Goal: Complete application form

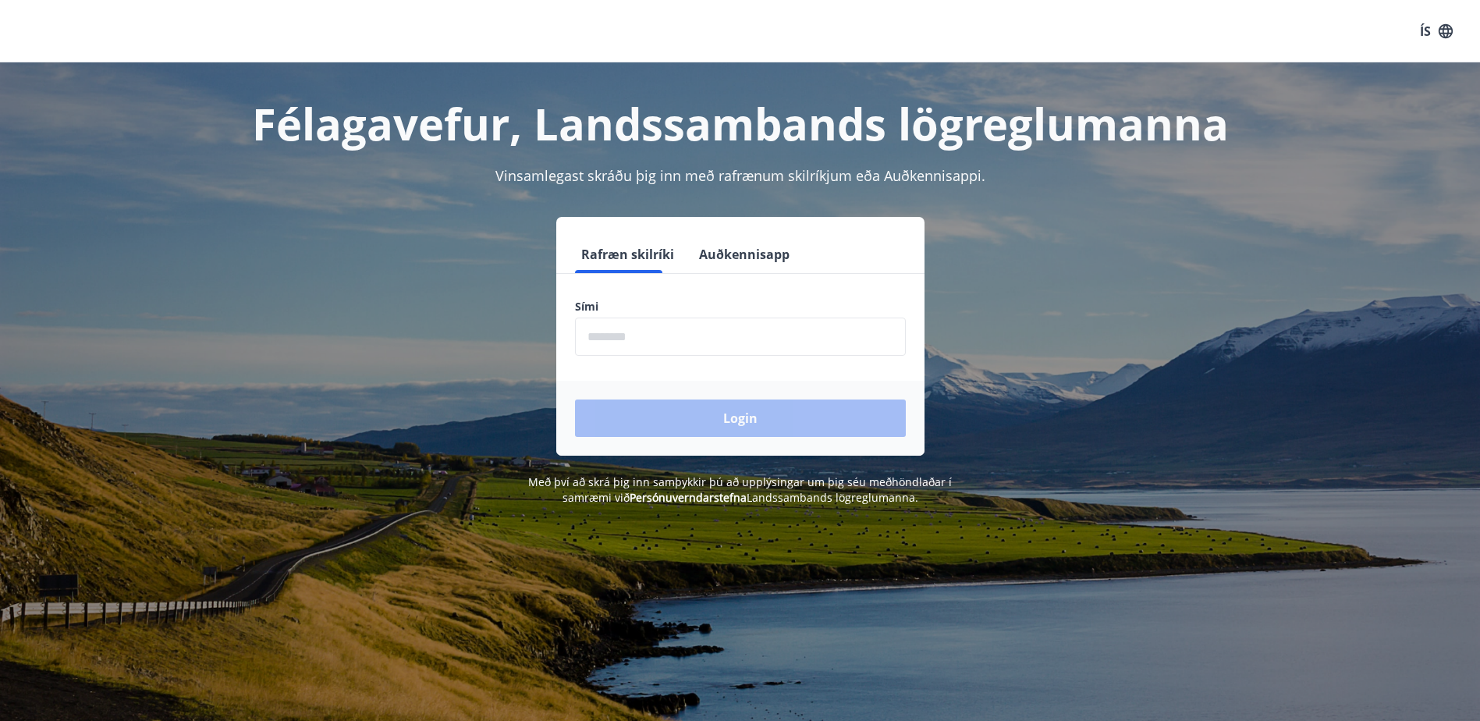
click at [636, 327] on input "phone" at bounding box center [740, 337] width 331 height 38
type input "********"
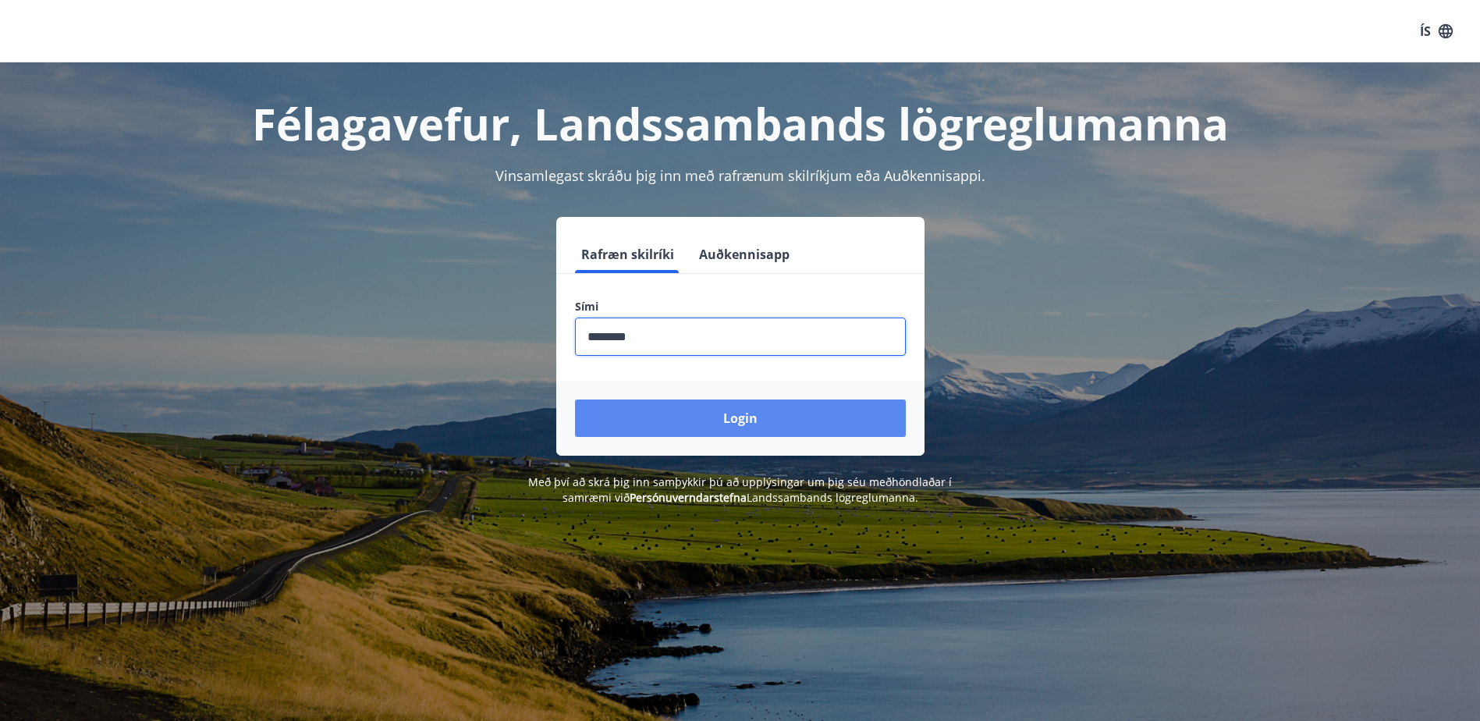
click at [743, 407] on button "Login" at bounding box center [740, 418] width 331 height 37
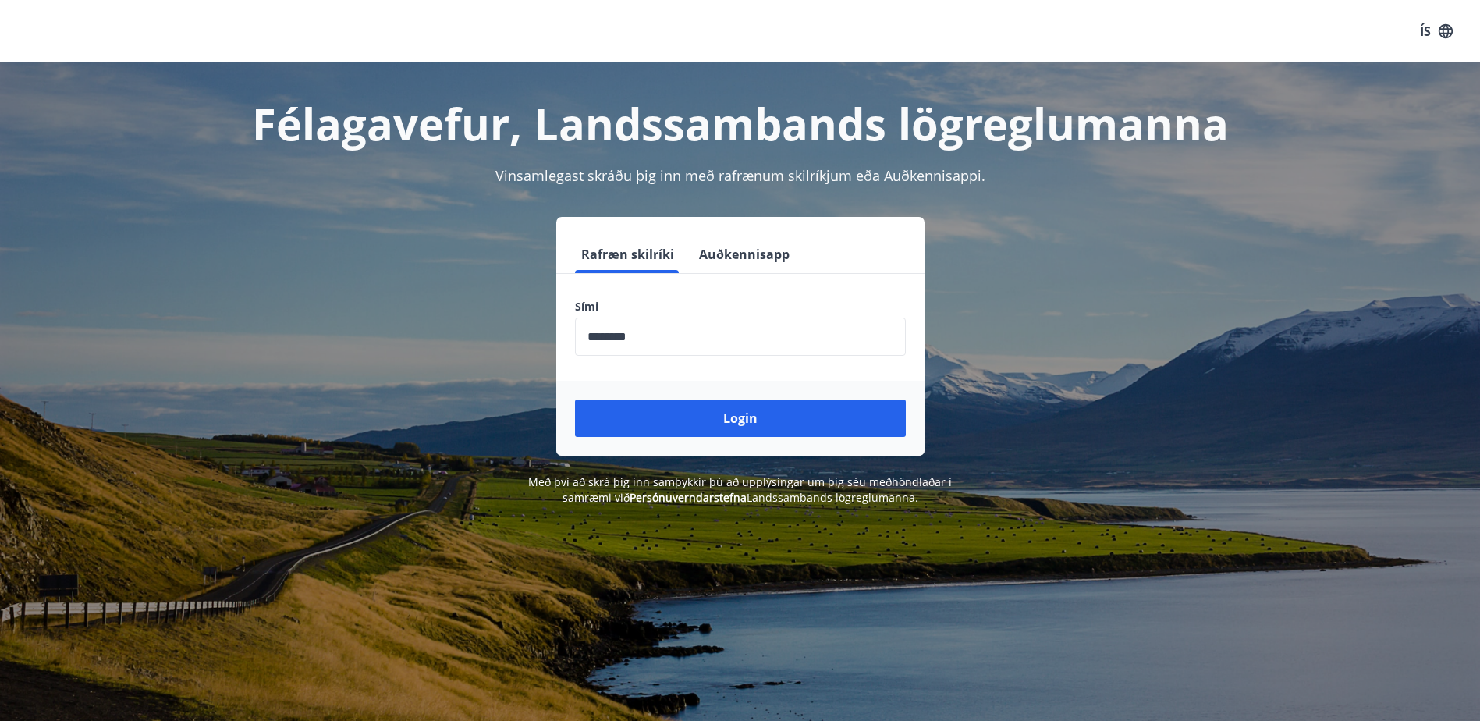
click at [741, 422] on button "Login" at bounding box center [740, 418] width 331 height 37
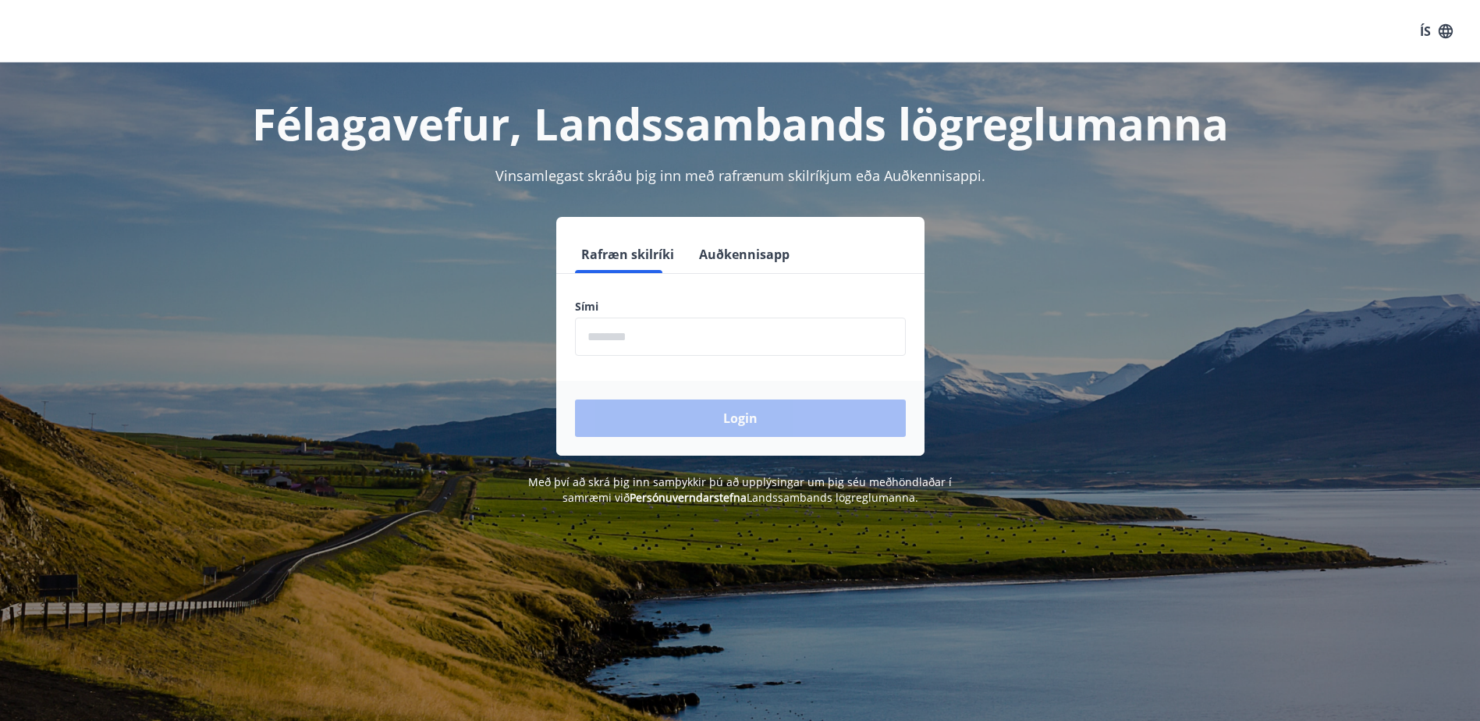
click at [630, 350] on input "phone" at bounding box center [740, 337] width 331 height 38
type input "********"
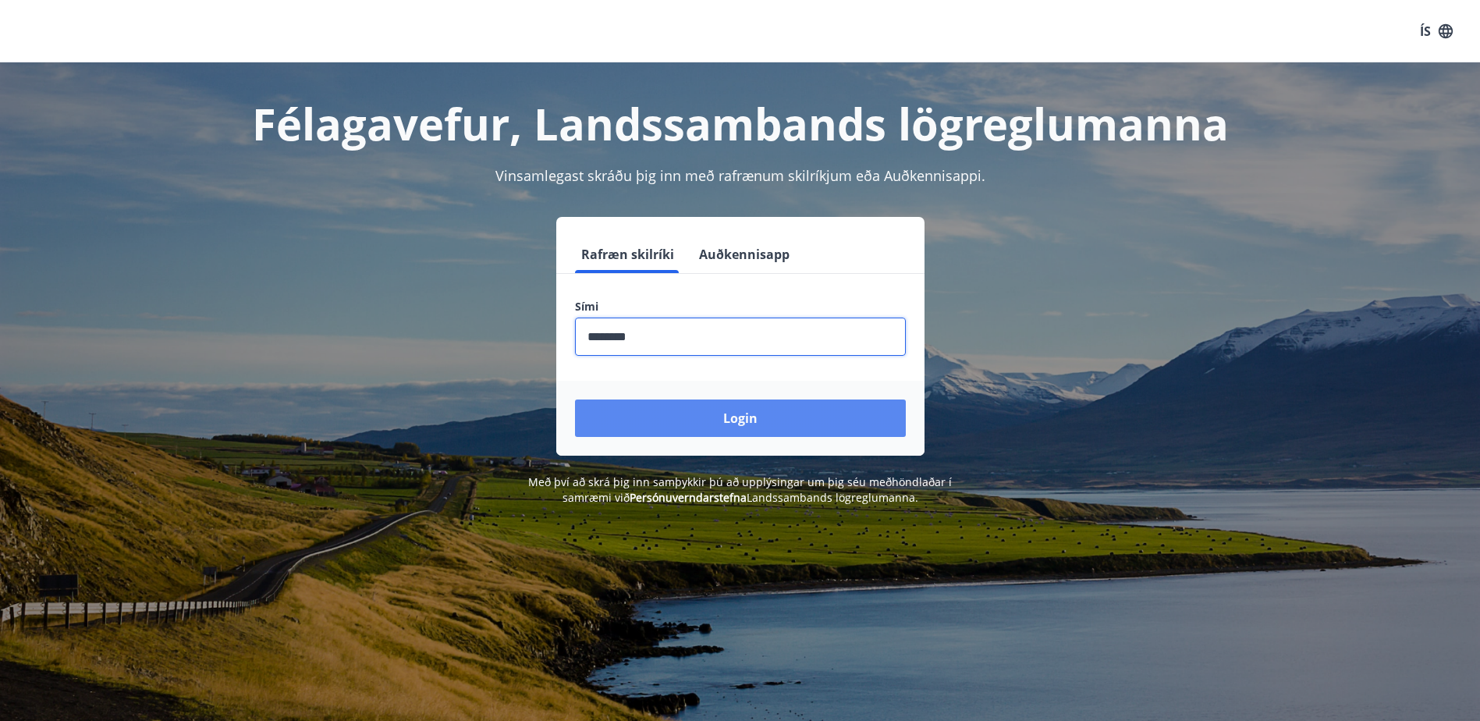
click at [703, 417] on button "Login" at bounding box center [740, 418] width 331 height 37
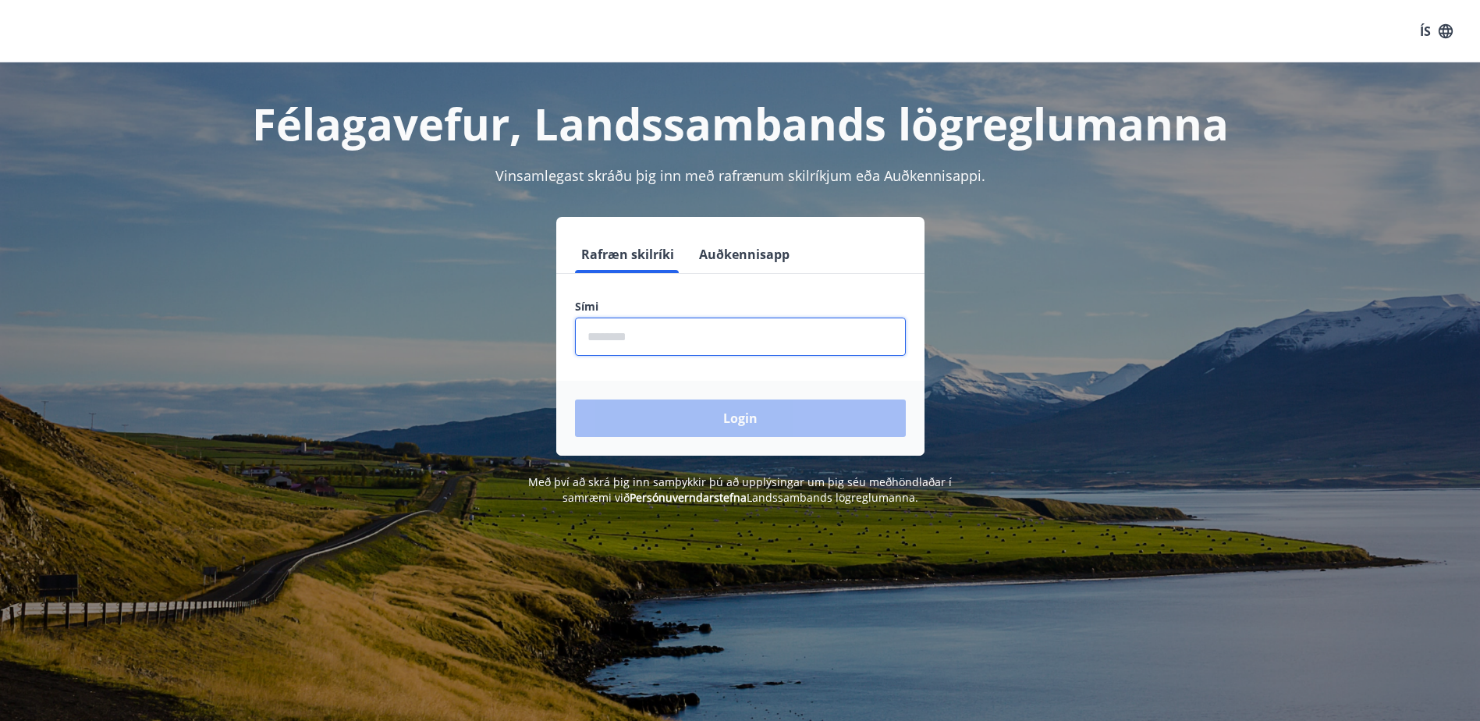
click at [648, 332] on input "phone" at bounding box center [740, 337] width 331 height 38
type input "********"
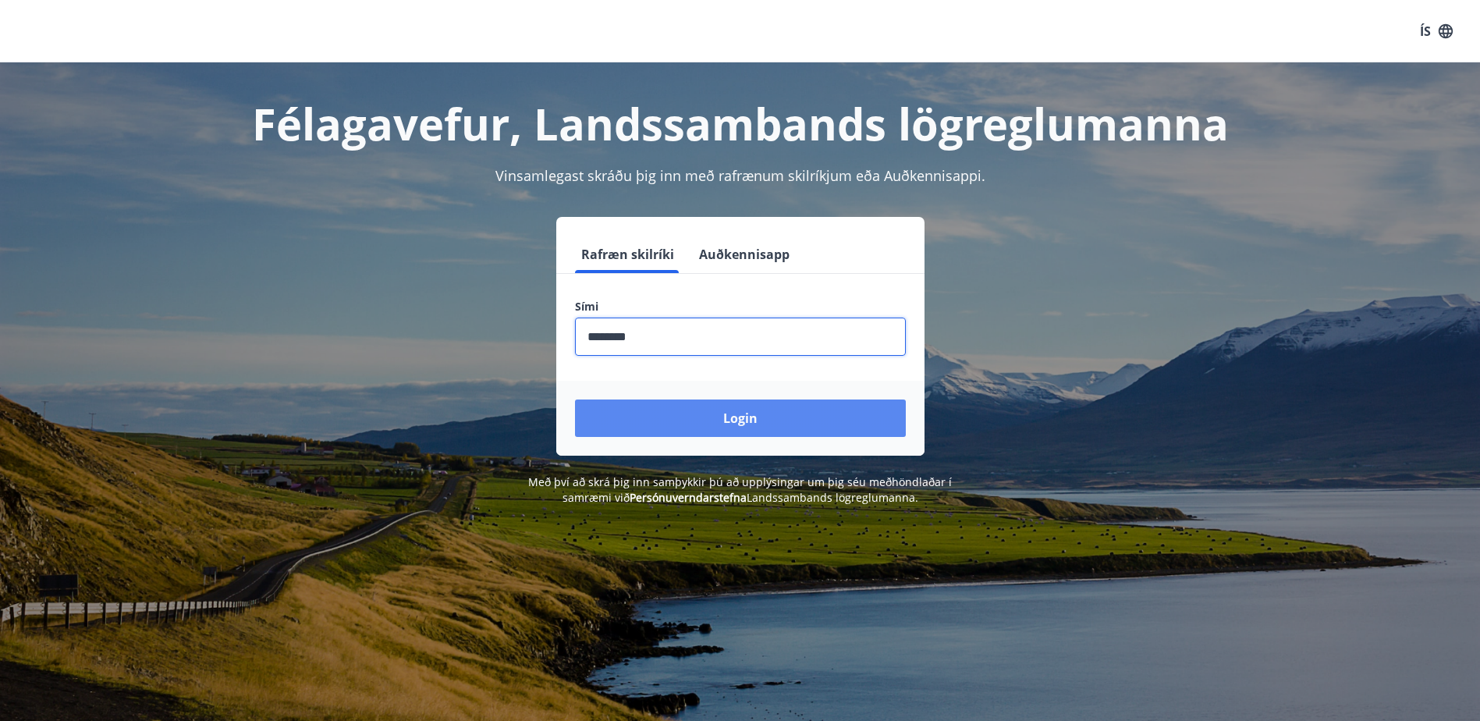
click at [702, 422] on button "Login" at bounding box center [740, 418] width 331 height 37
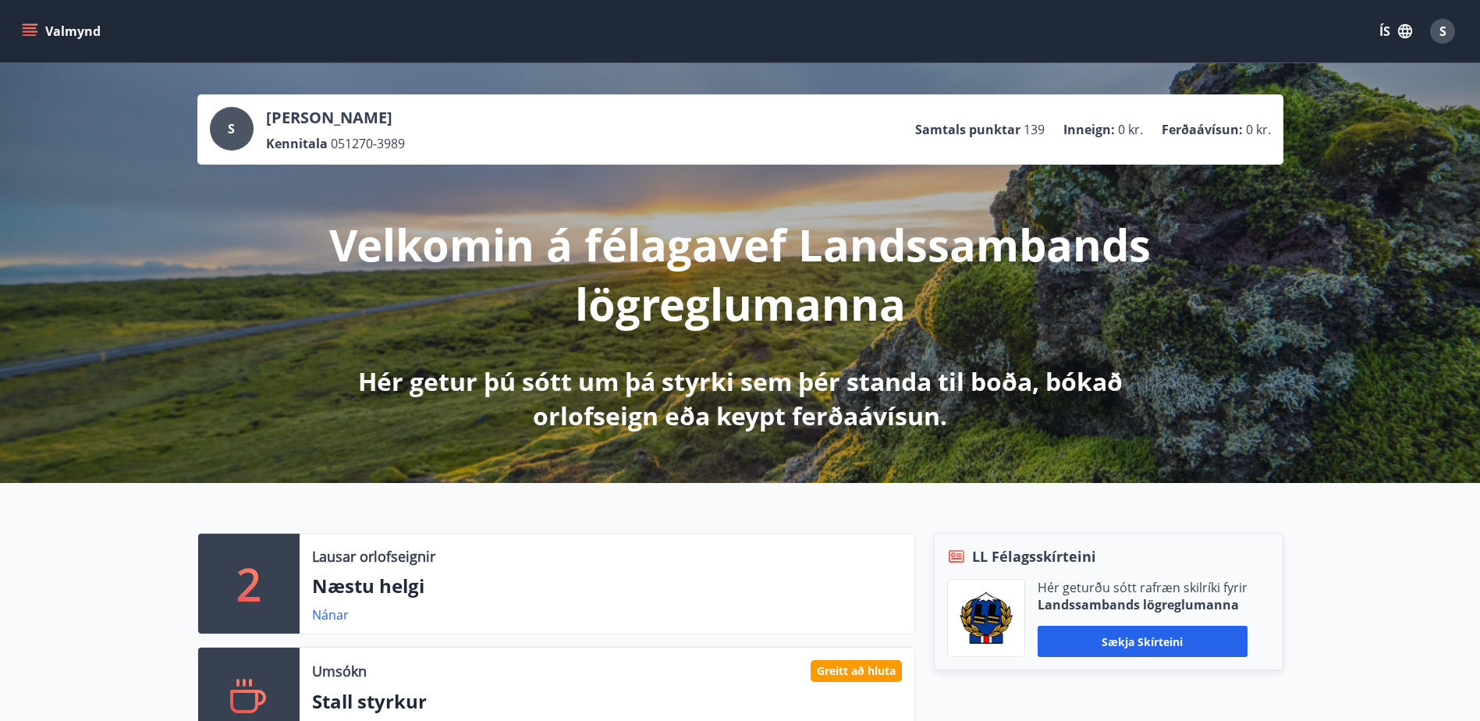
click at [30, 34] on icon "menu" at bounding box center [30, 31] width 16 height 16
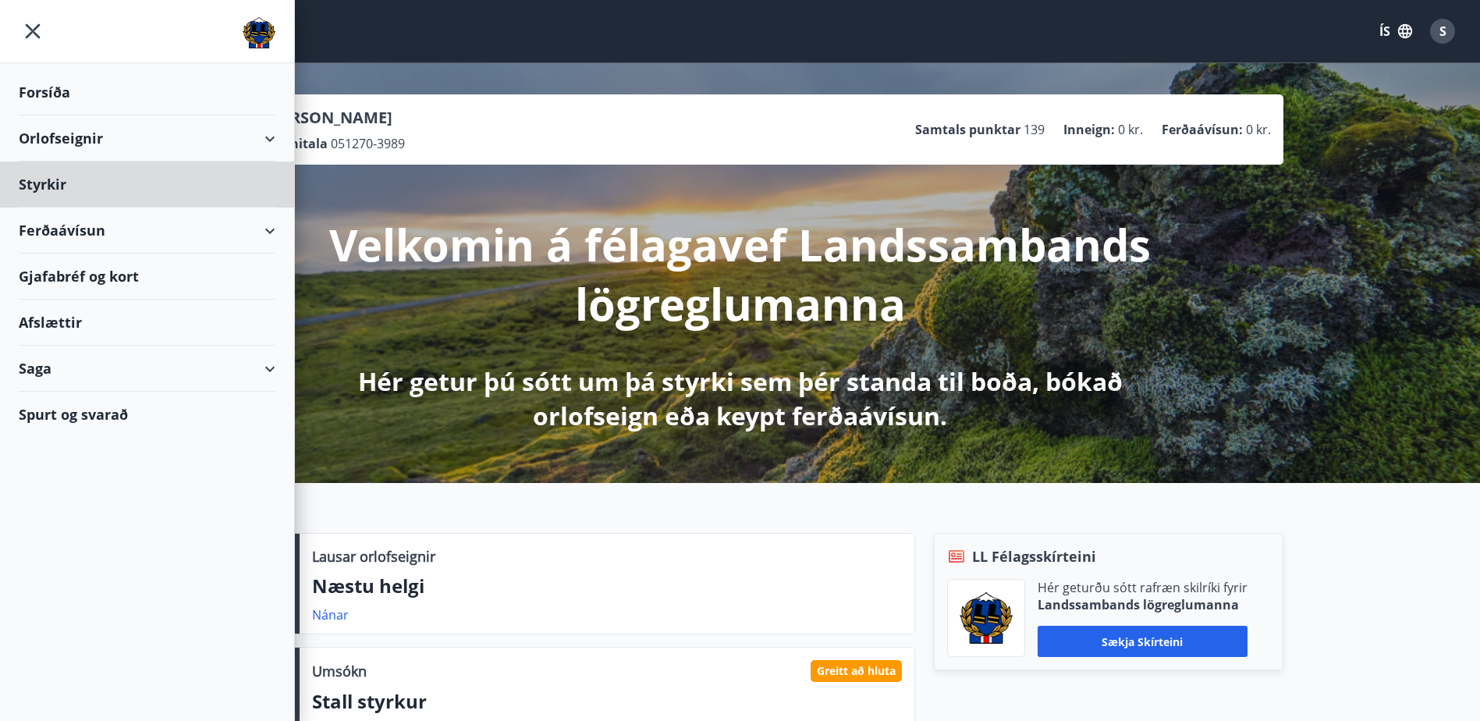
click at [47, 94] on div "Forsíða" at bounding box center [147, 92] width 257 height 46
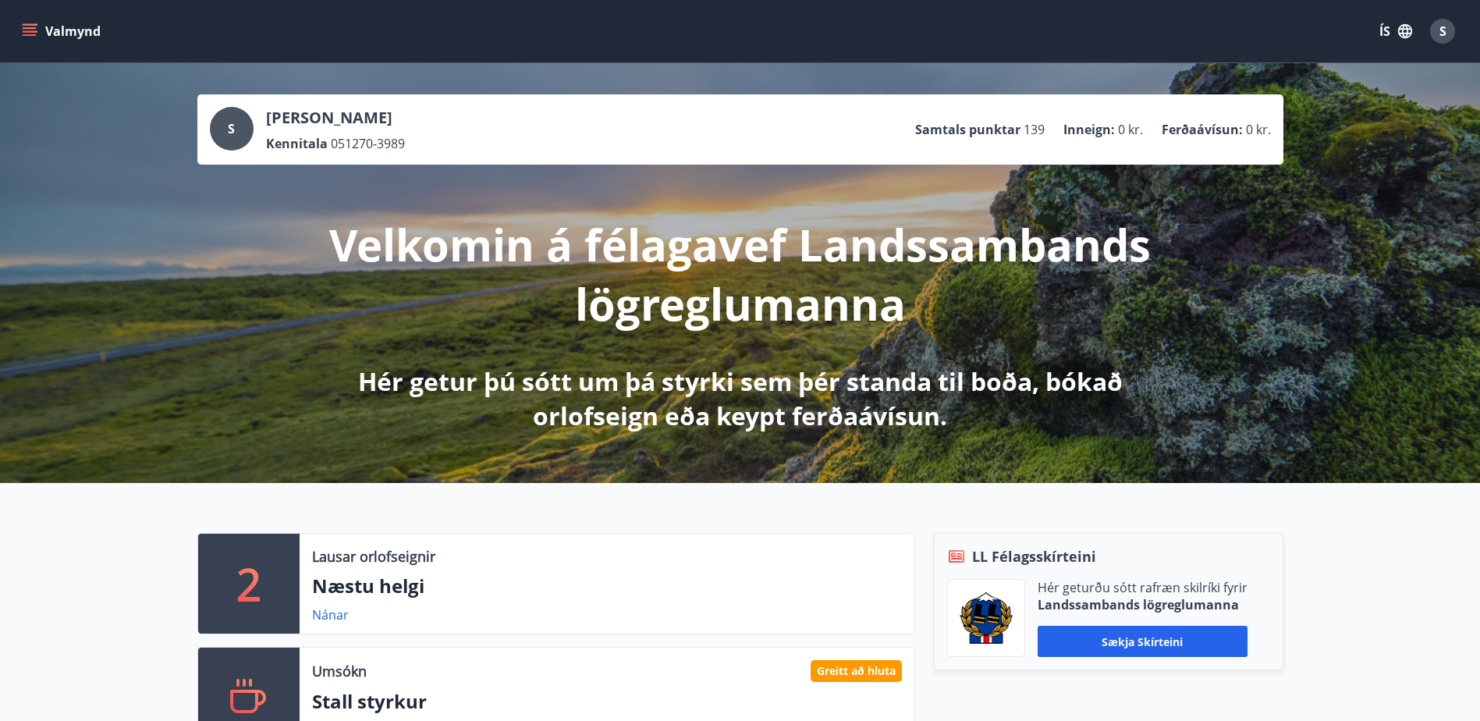
click at [30, 36] on icon "menu" at bounding box center [30, 35] width 14 height 2
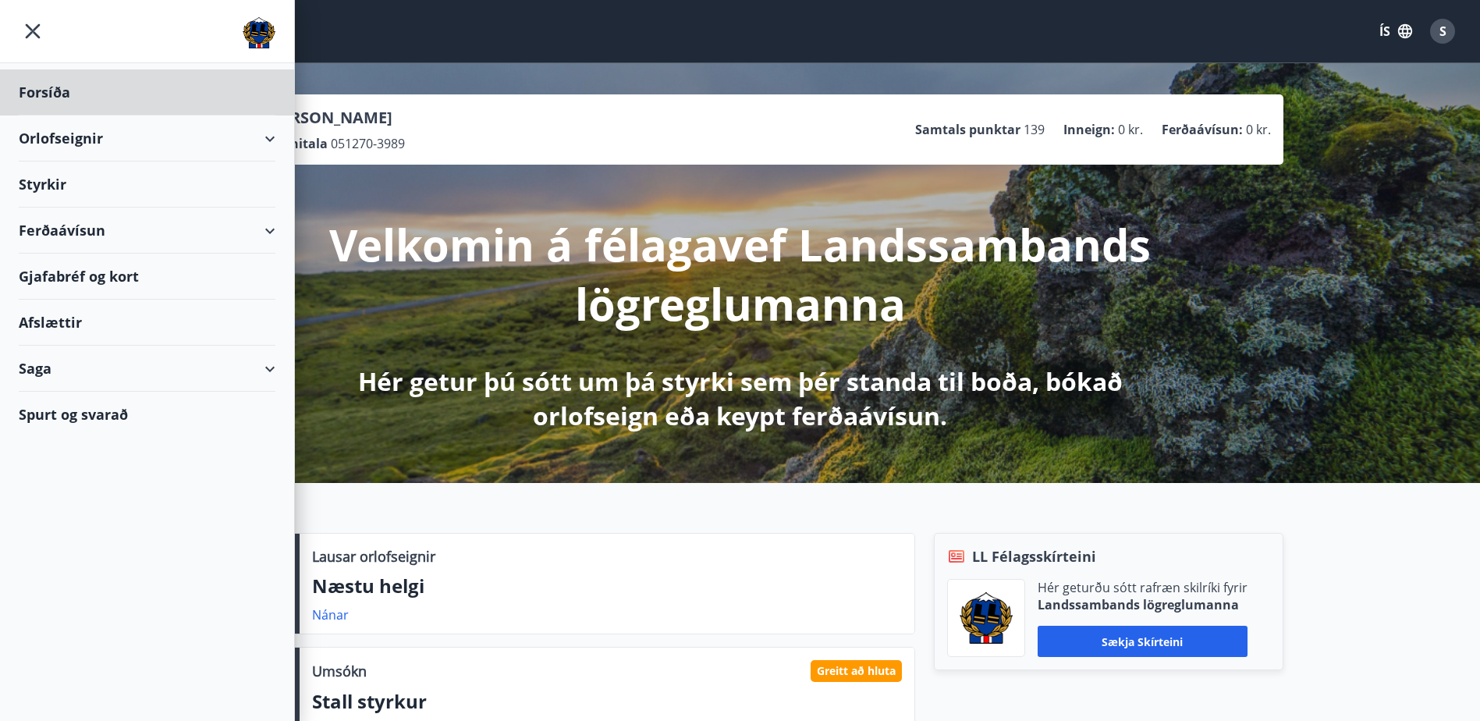
click at [42, 178] on div "Styrkir" at bounding box center [147, 185] width 257 height 46
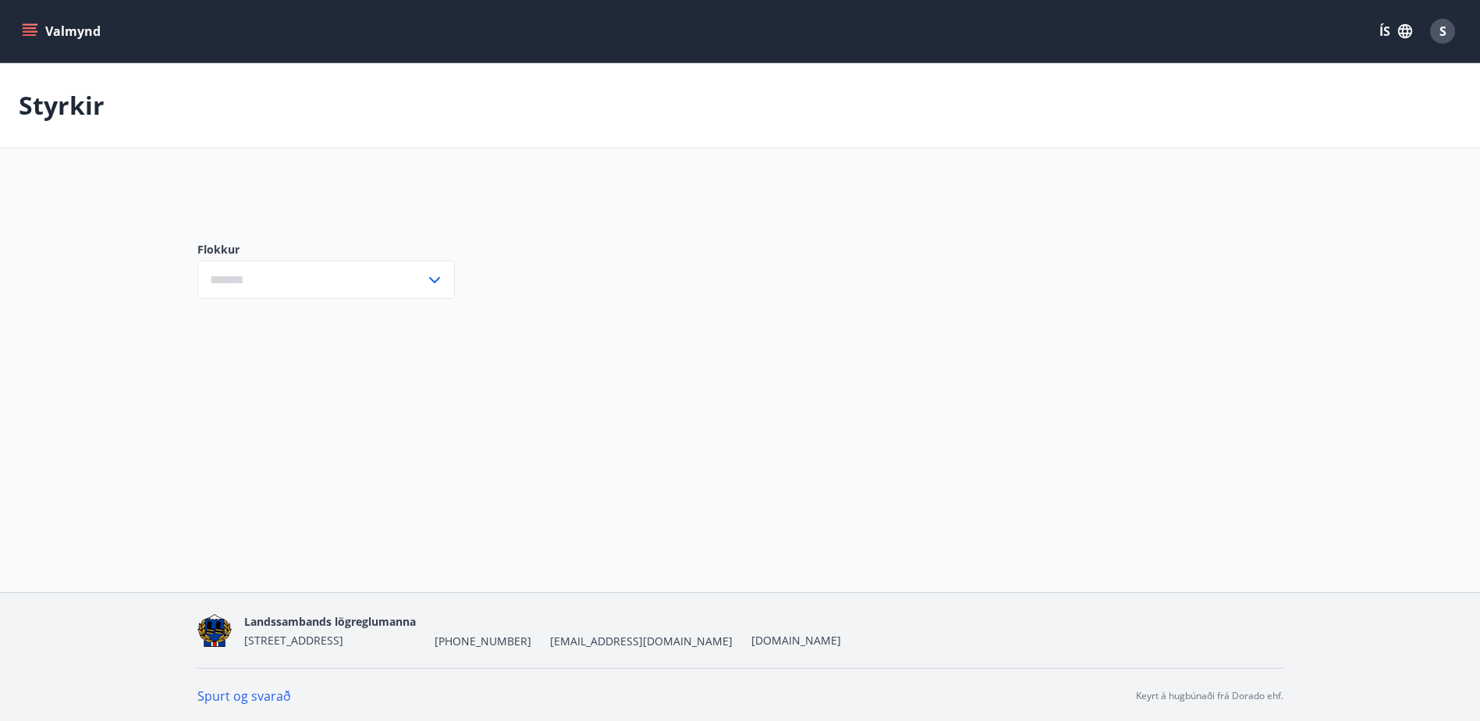
type input "***"
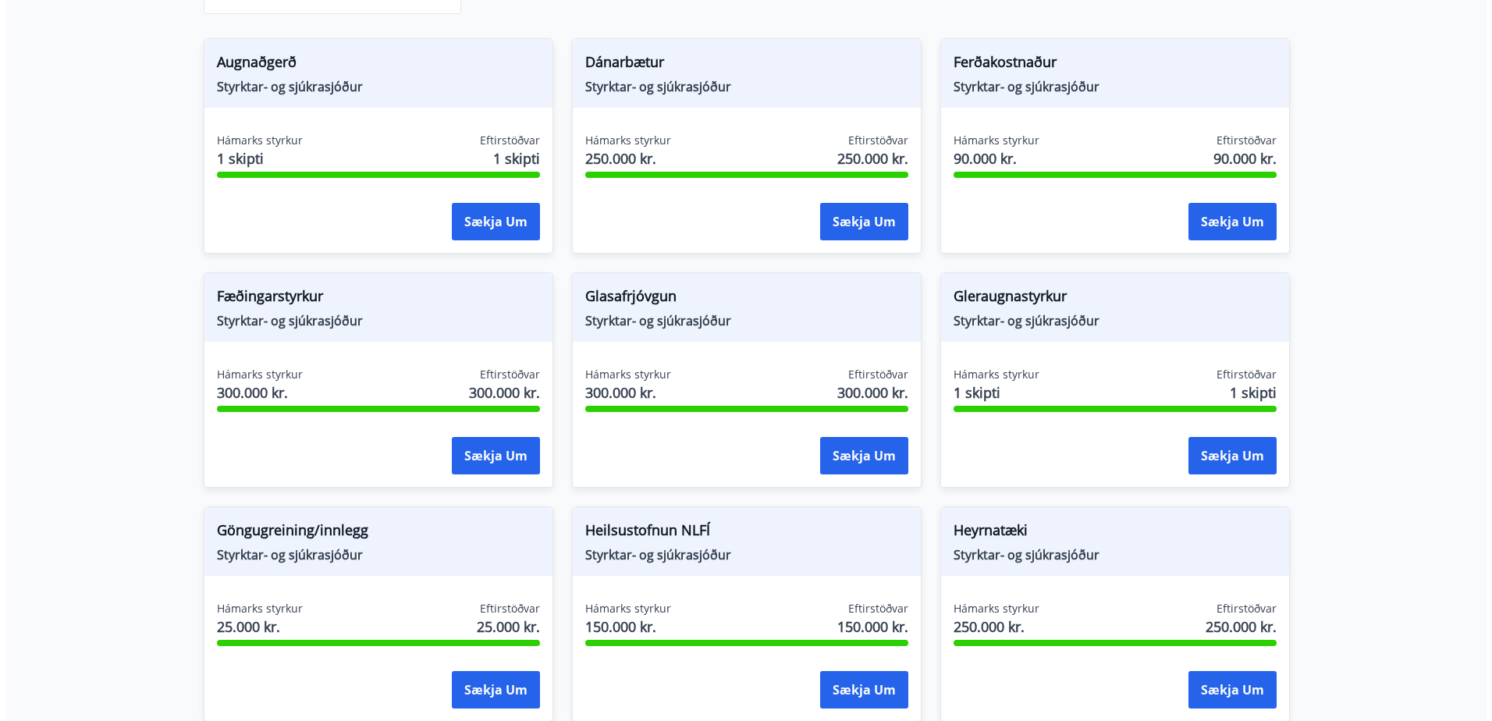
scroll to position [312, 0]
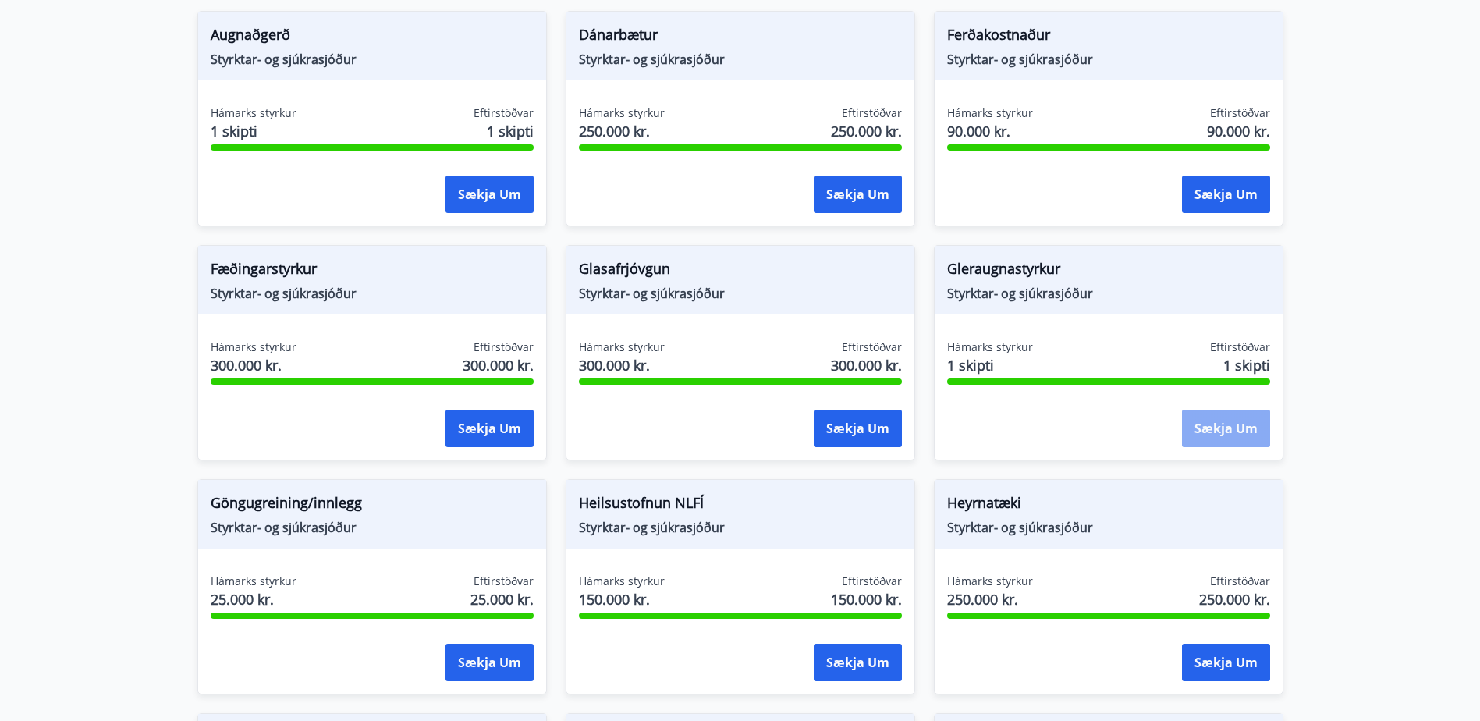
click at [1203, 428] on button "Sækja um" at bounding box center [1226, 428] width 88 height 37
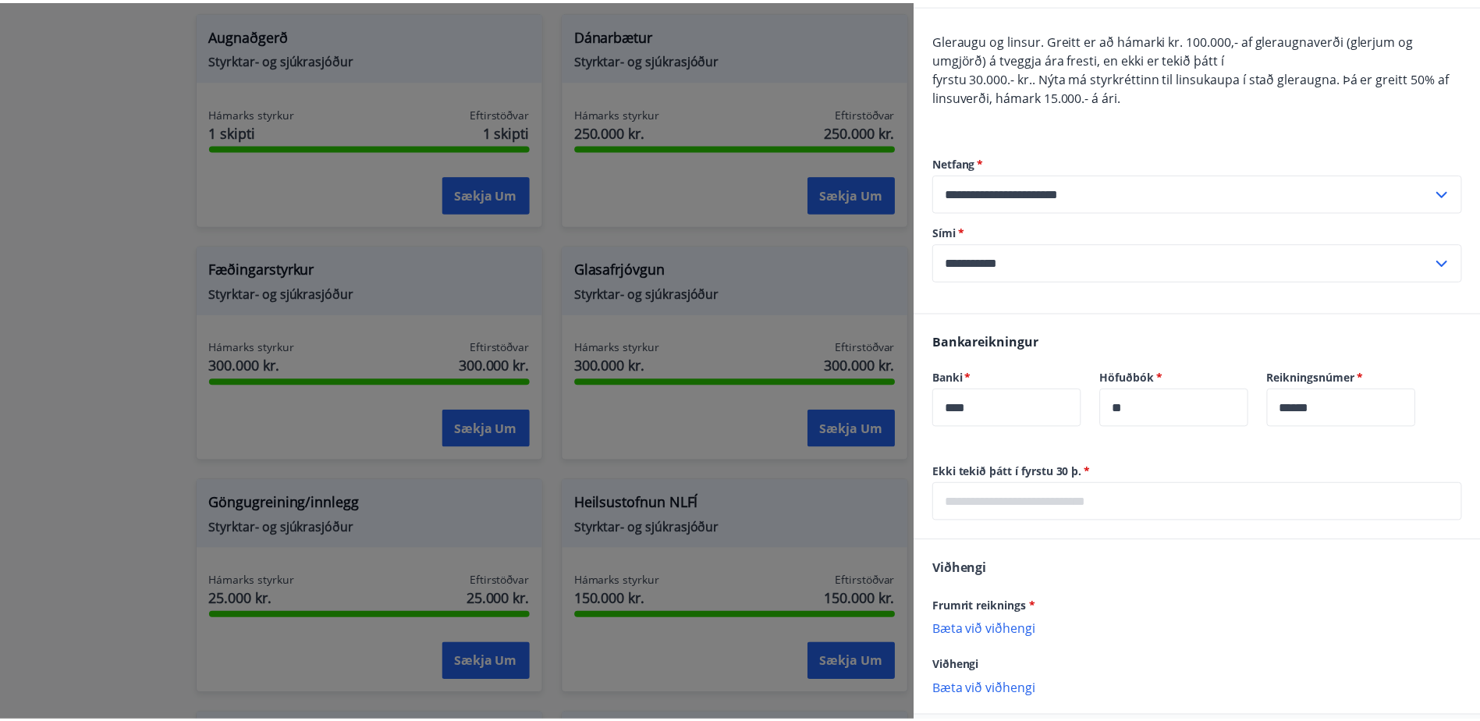
scroll to position [129, 0]
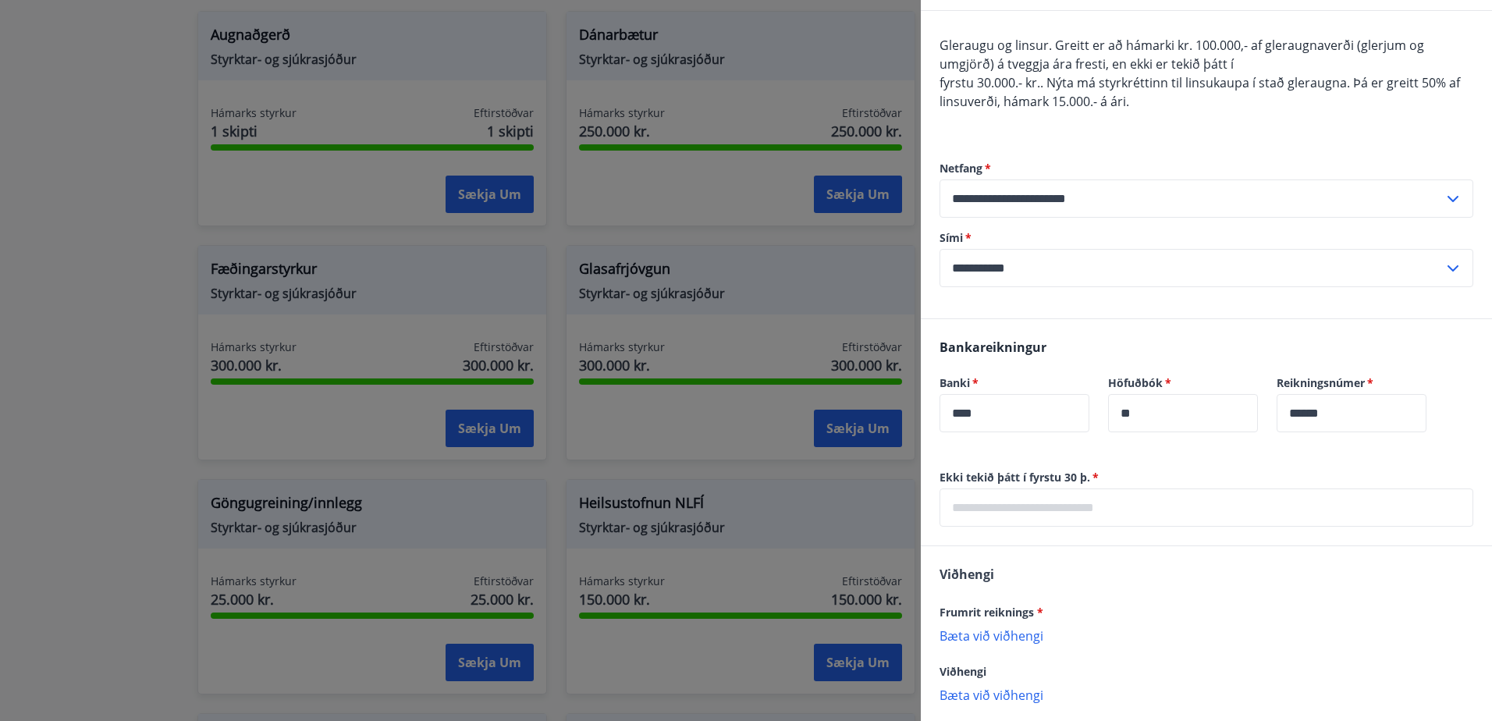
click at [690, 432] on div at bounding box center [746, 360] width 1492 height 721
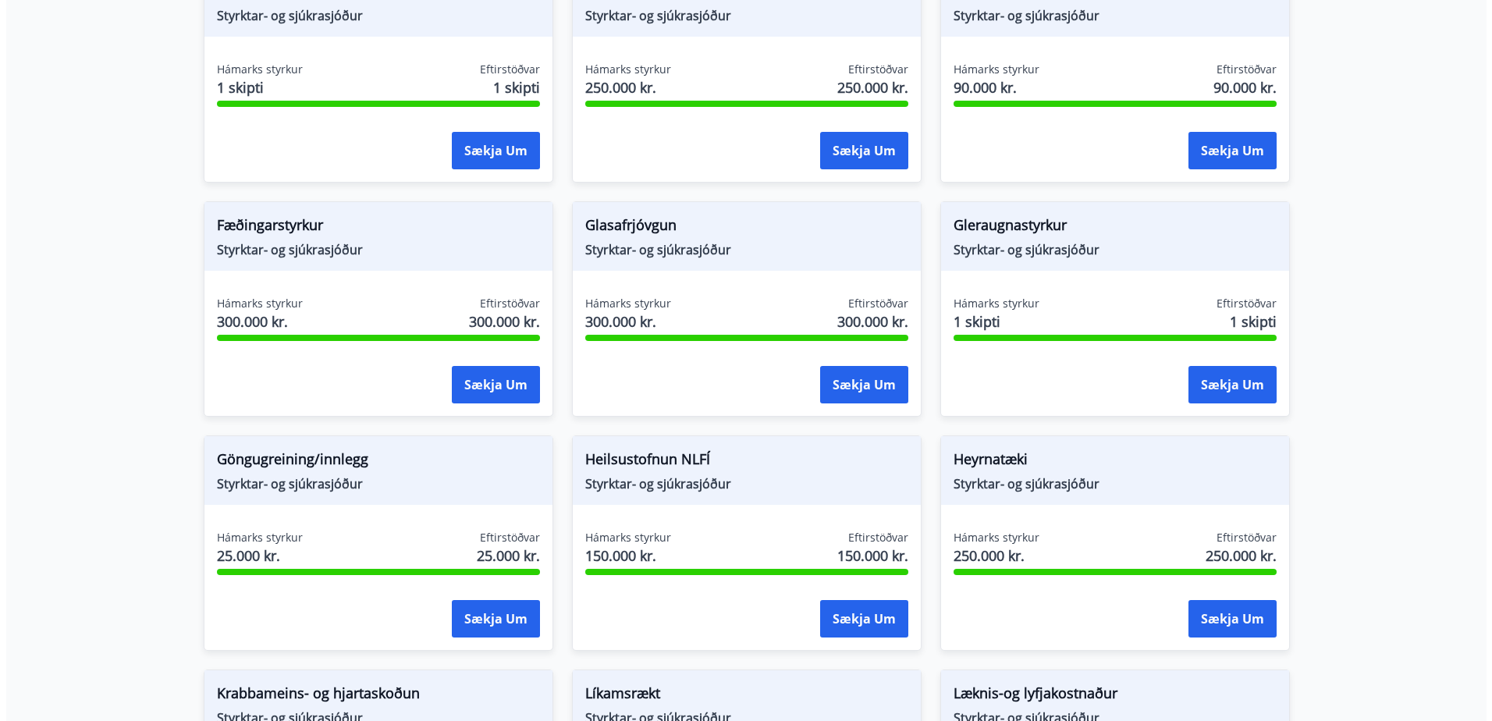
scroll to position [390, 0]
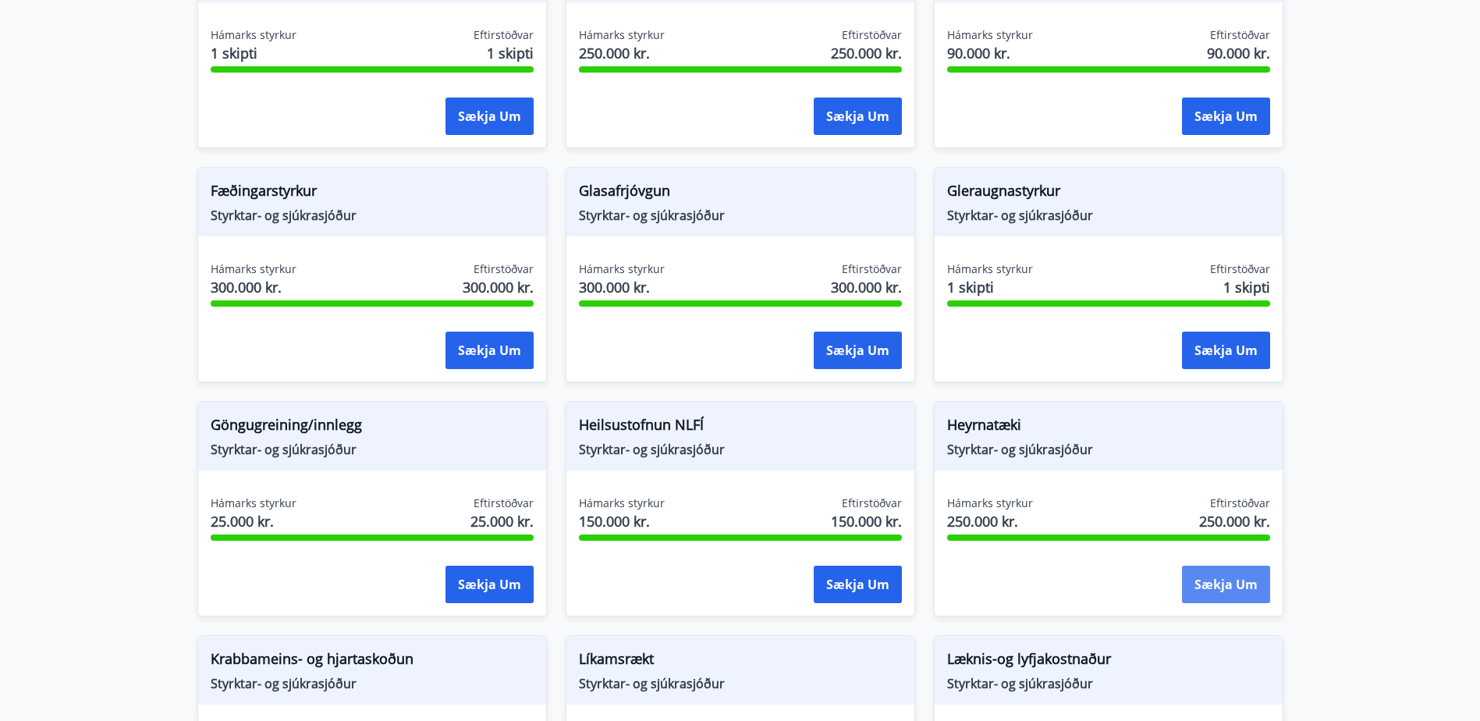
click at [1218, 588] on button "Sækja um" at bounding box center [1226, 584] width 88 height 37
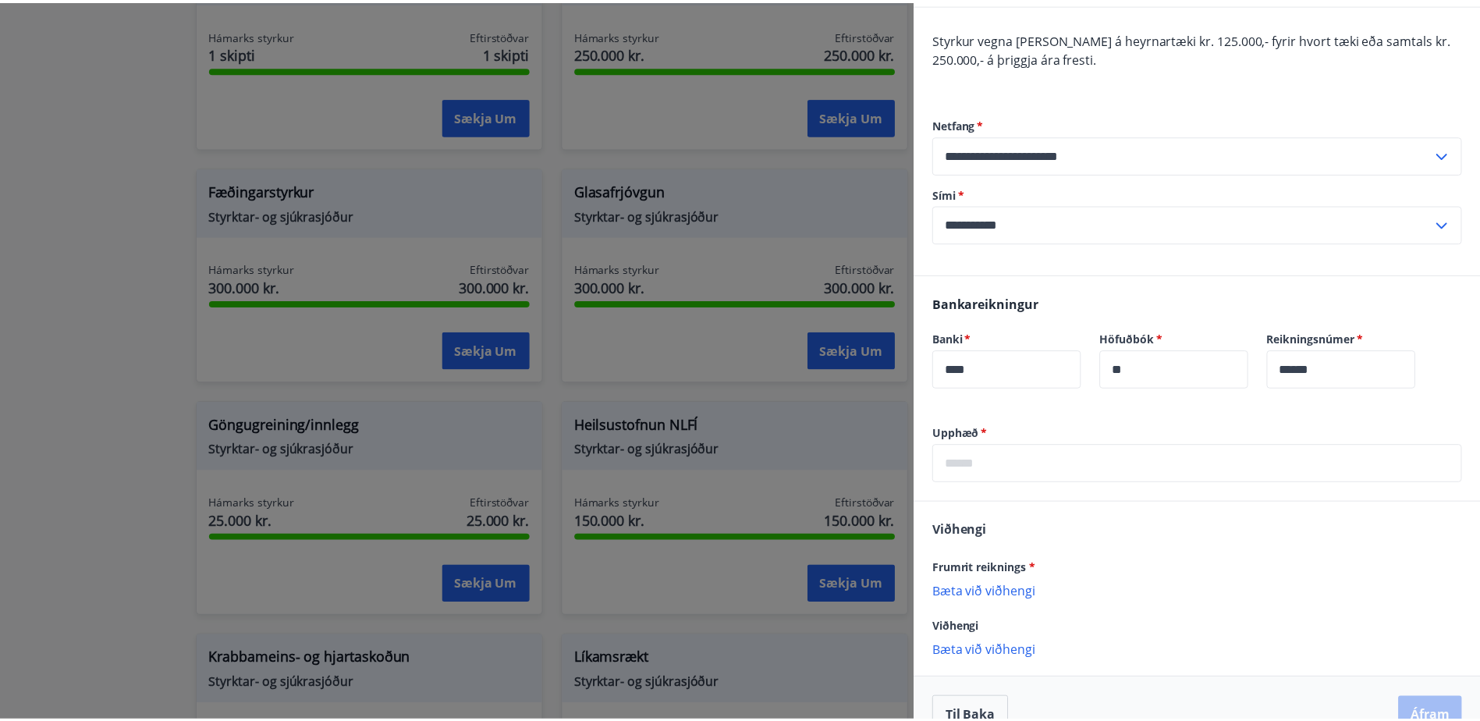
scroll to position [156, 0]
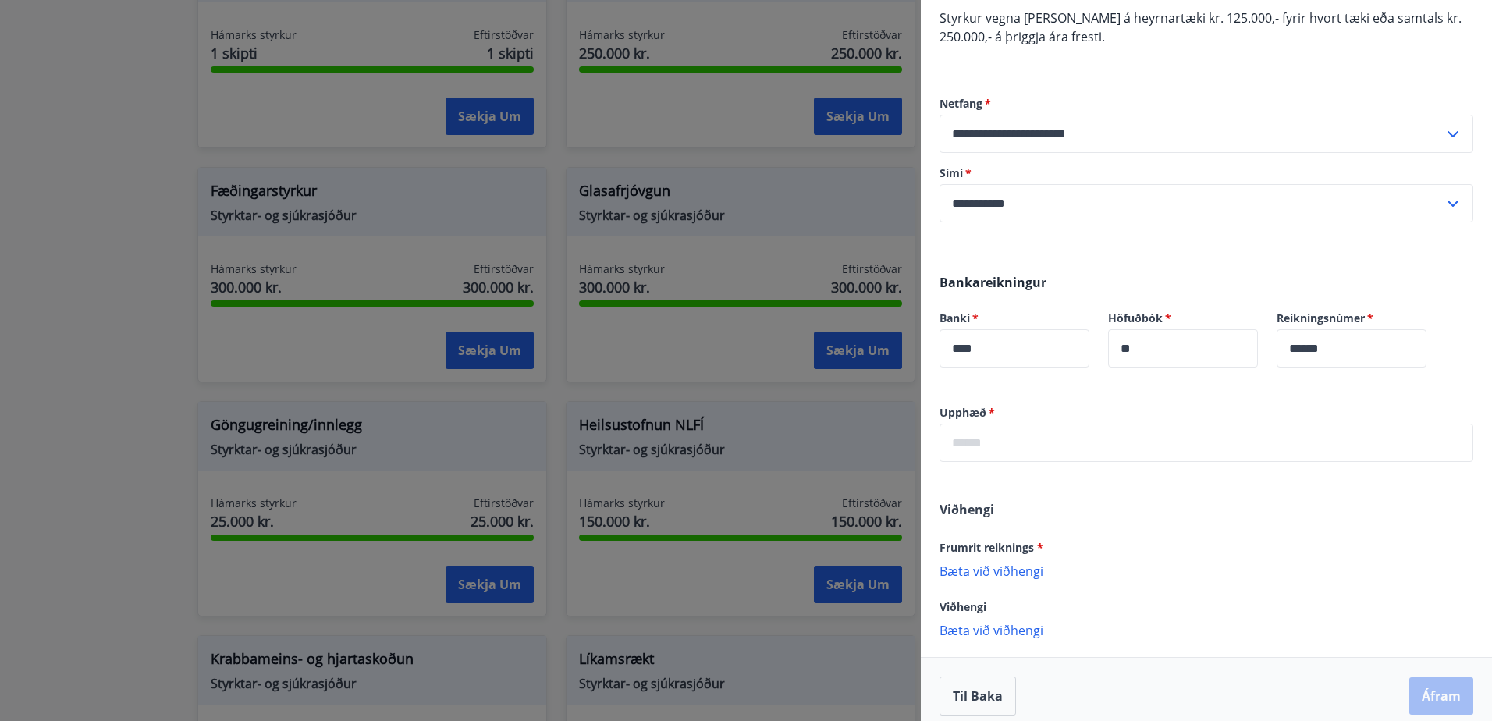
click at [94, 57] on div at bounding box center [746, 360] width 1492 height 721
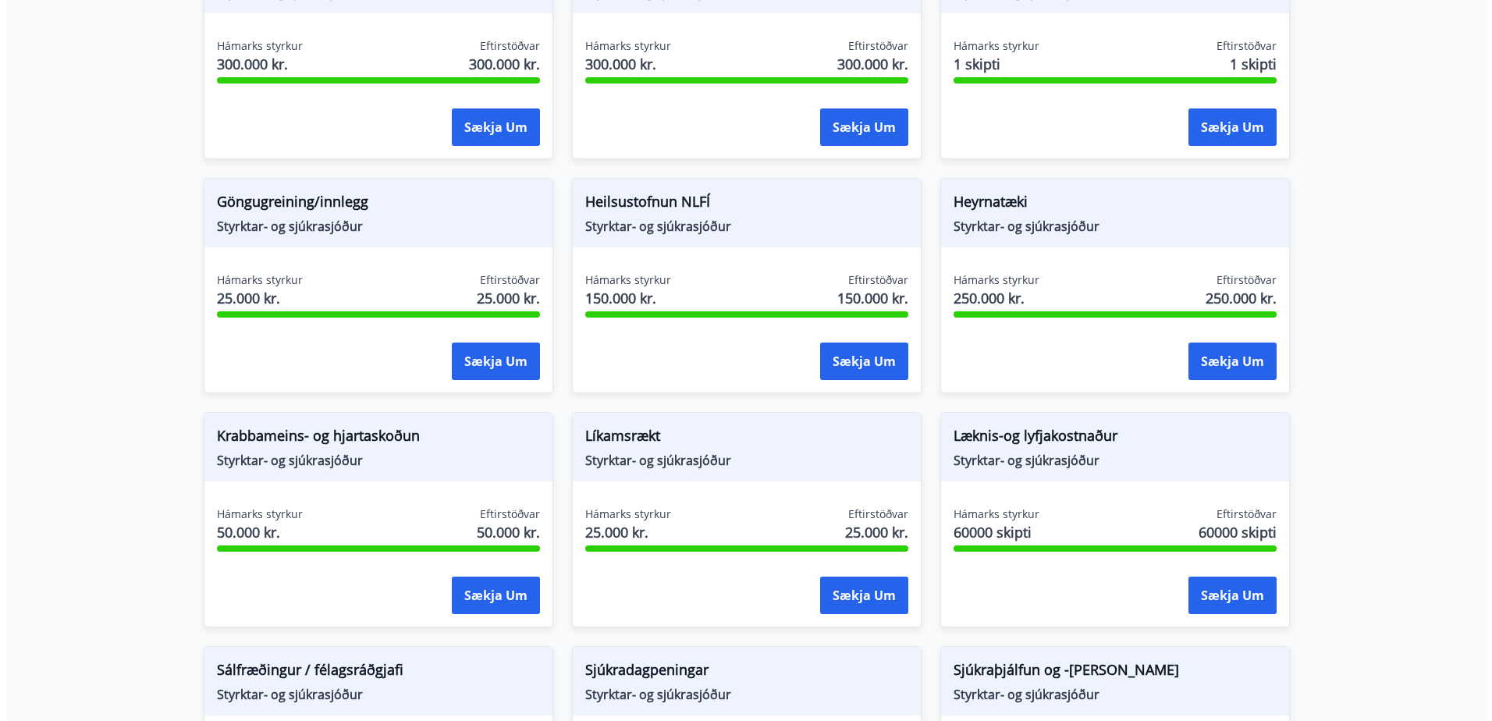
scroll to position [702, 0]
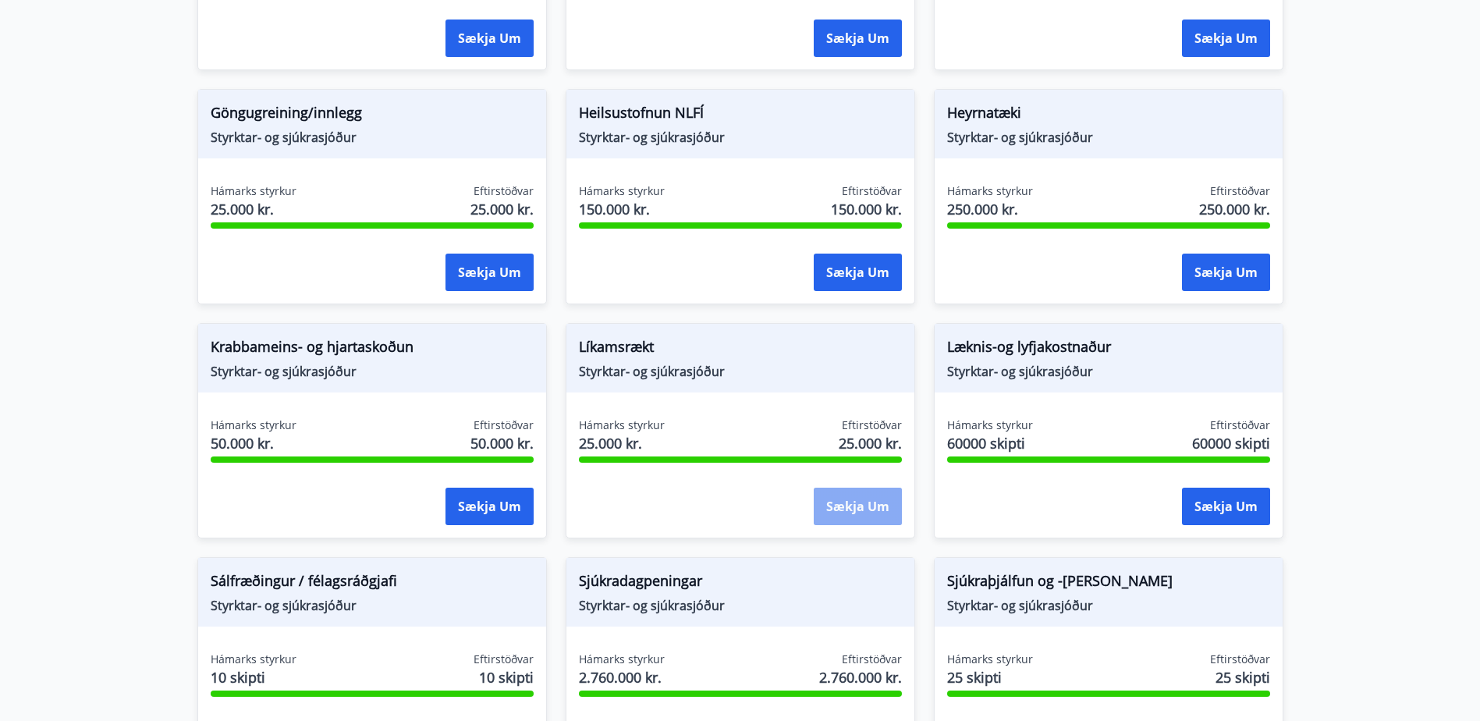
click at [854, 507] on button "Sækja um" at bounding box center [858, 506] width 88 height 37
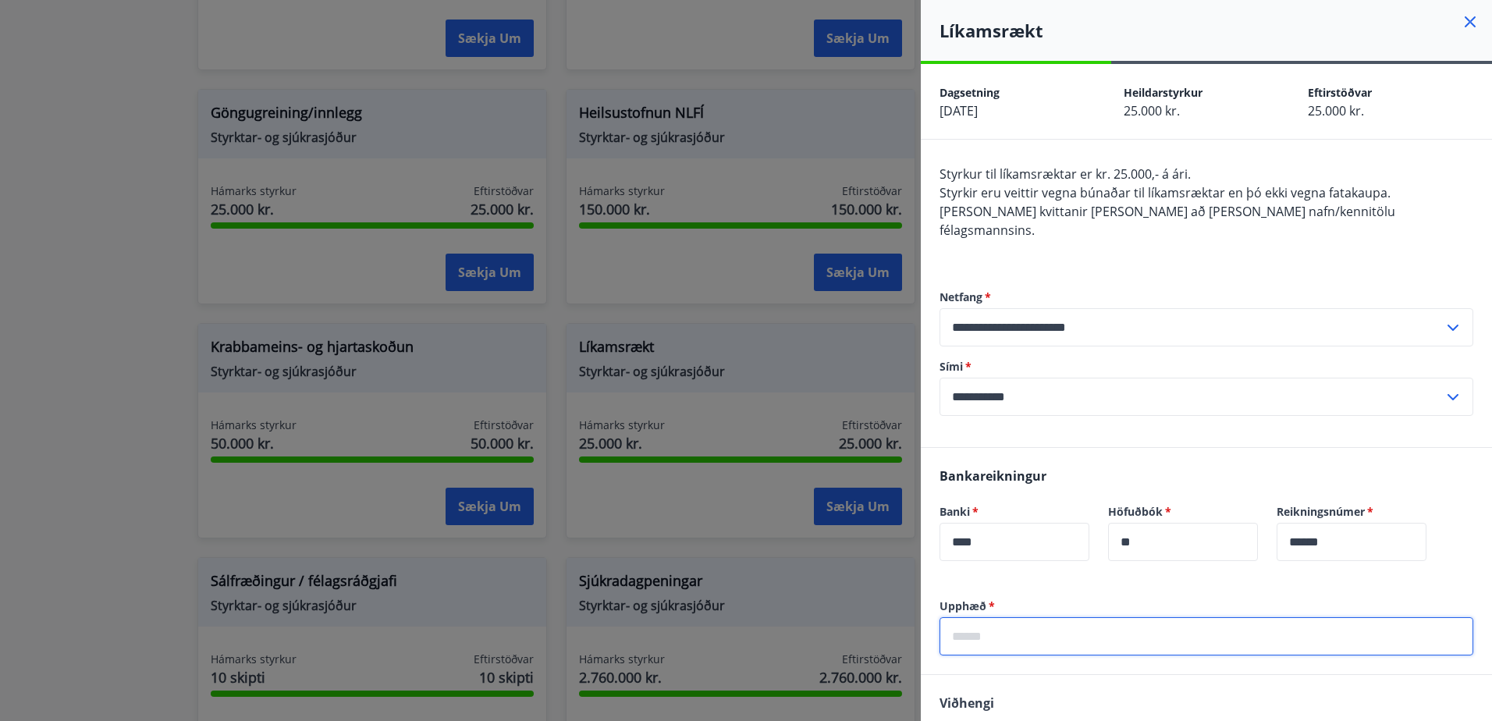
click at [995, 624] on input "text" at bounding box center [1207, 636] width 534 height 38
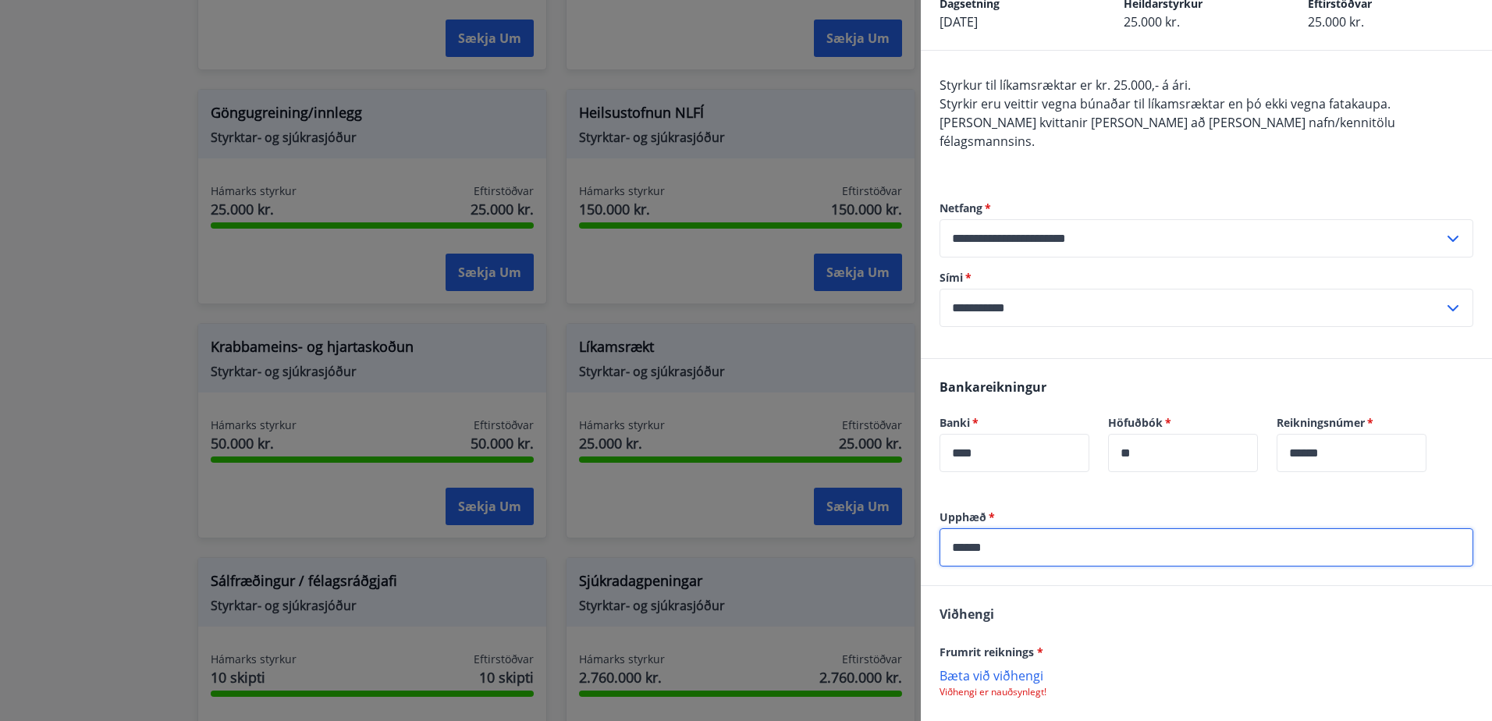
scroll to position [204, 0]
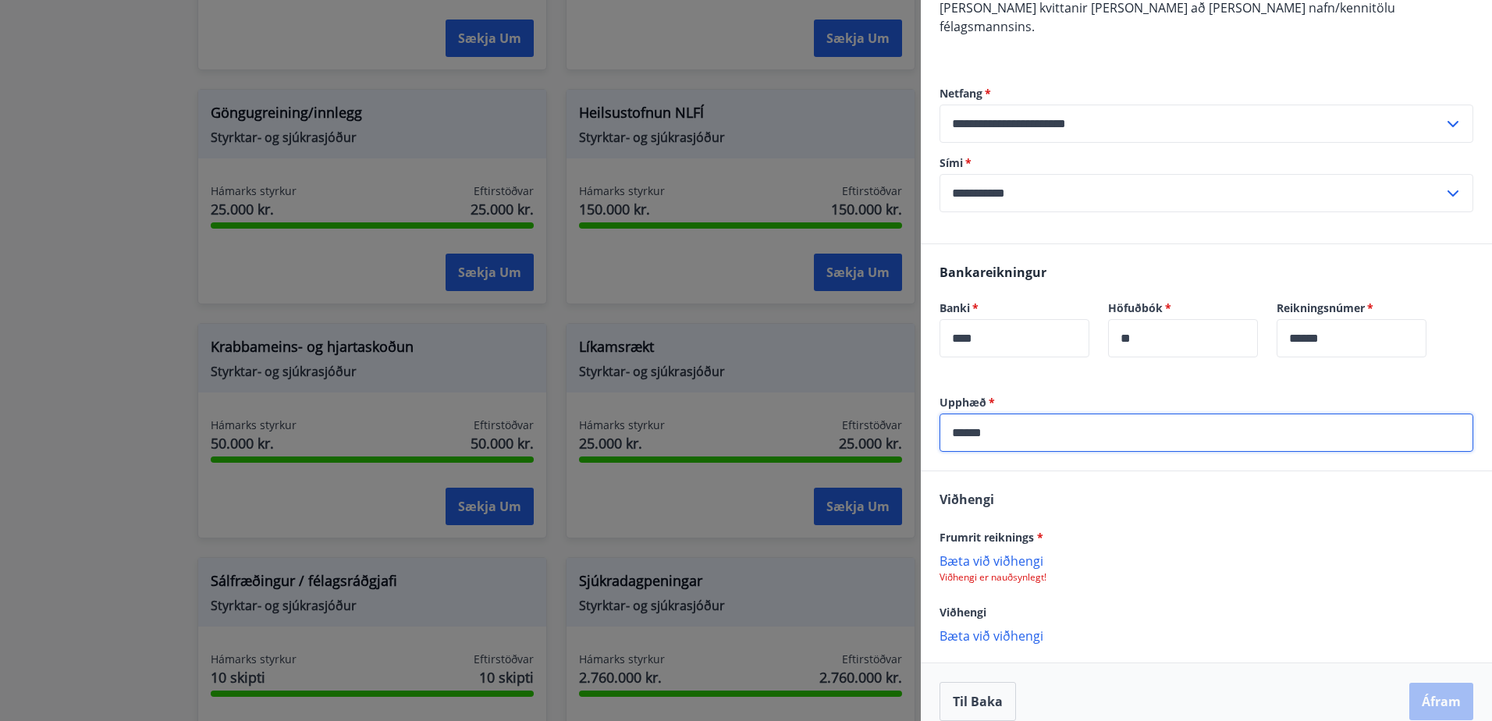
type input "******"
click at [988, 552] on p "Bæta við viðhengi" at bounding box center [1207, 560] width 534 height 16
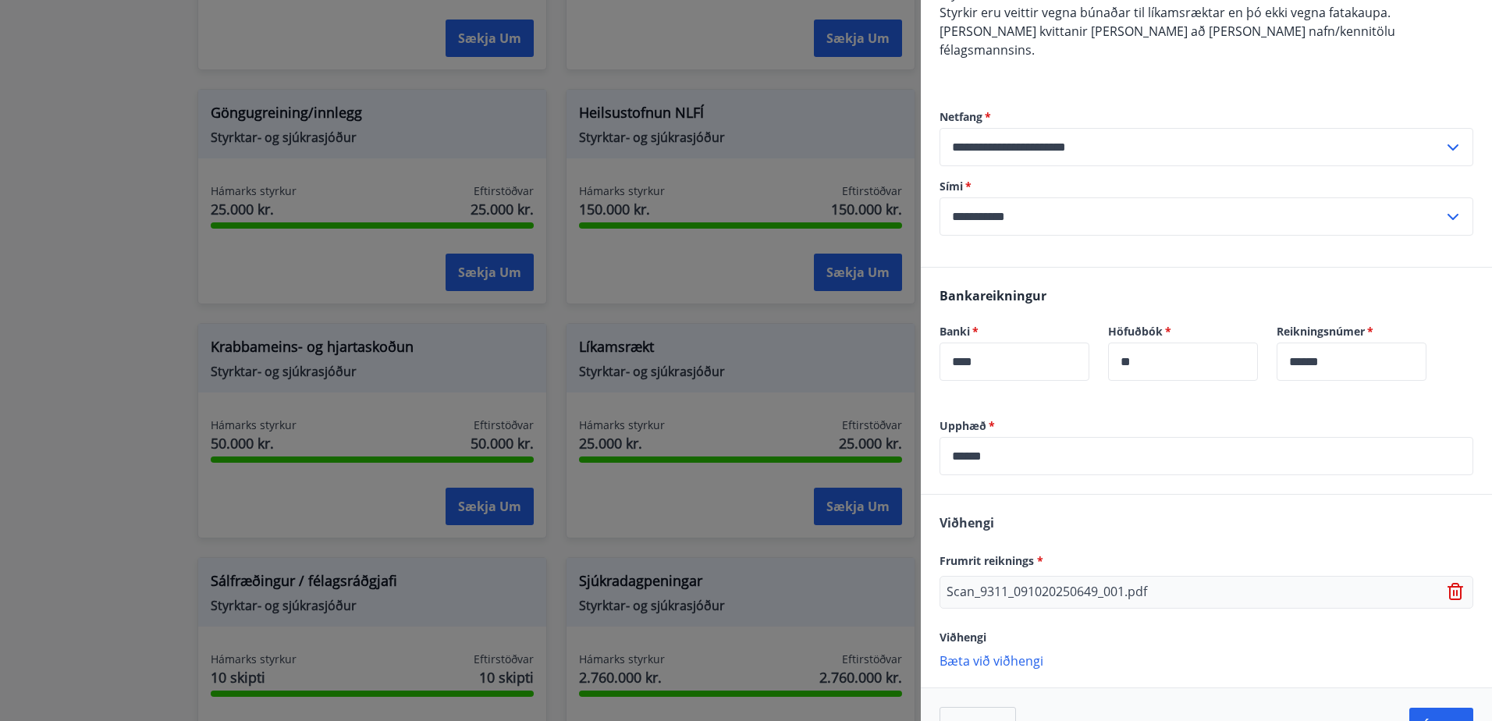
scroll to position [181, 0]
click at [1167, 575] on div "Scan_9311_091020250649_001.pdf" at bounding box center [1207, 591] width 534 height 33
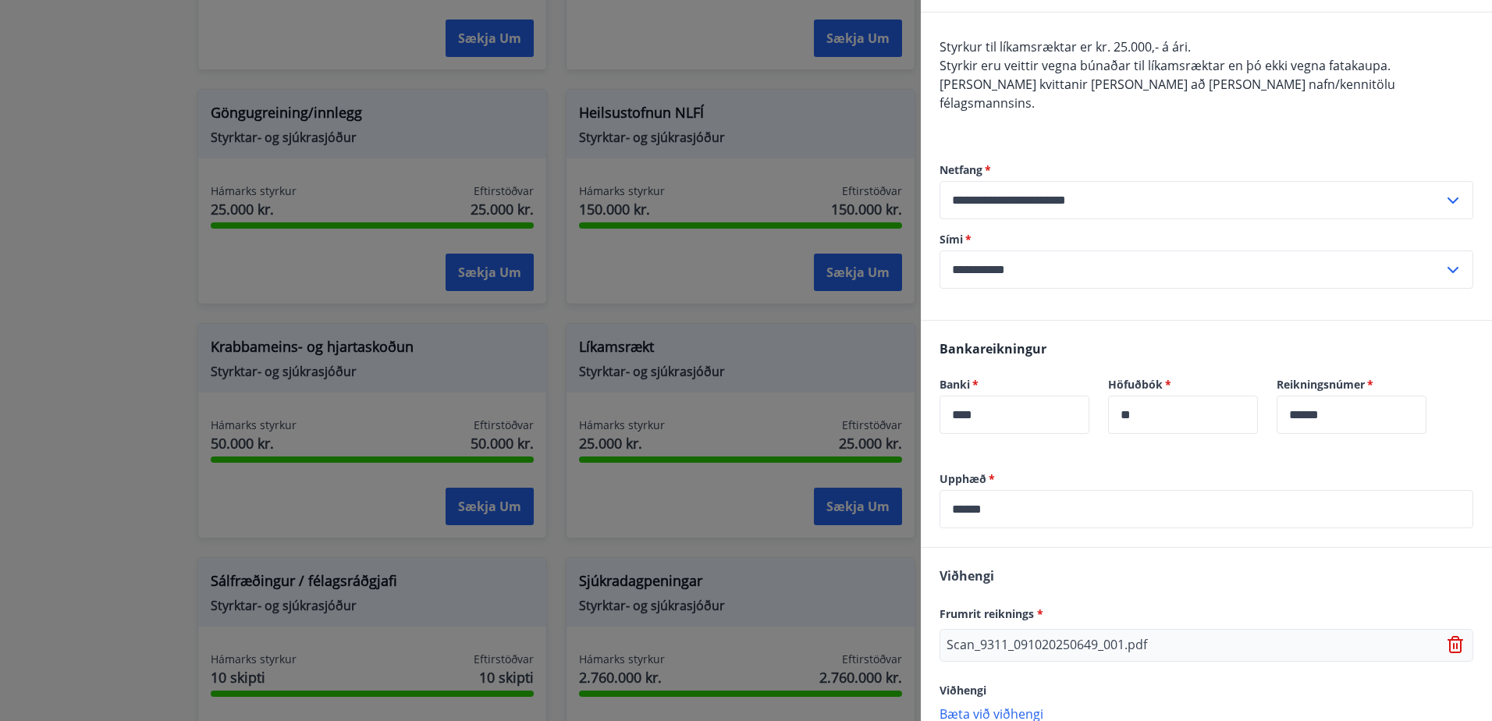
scroll to position [205, 0]
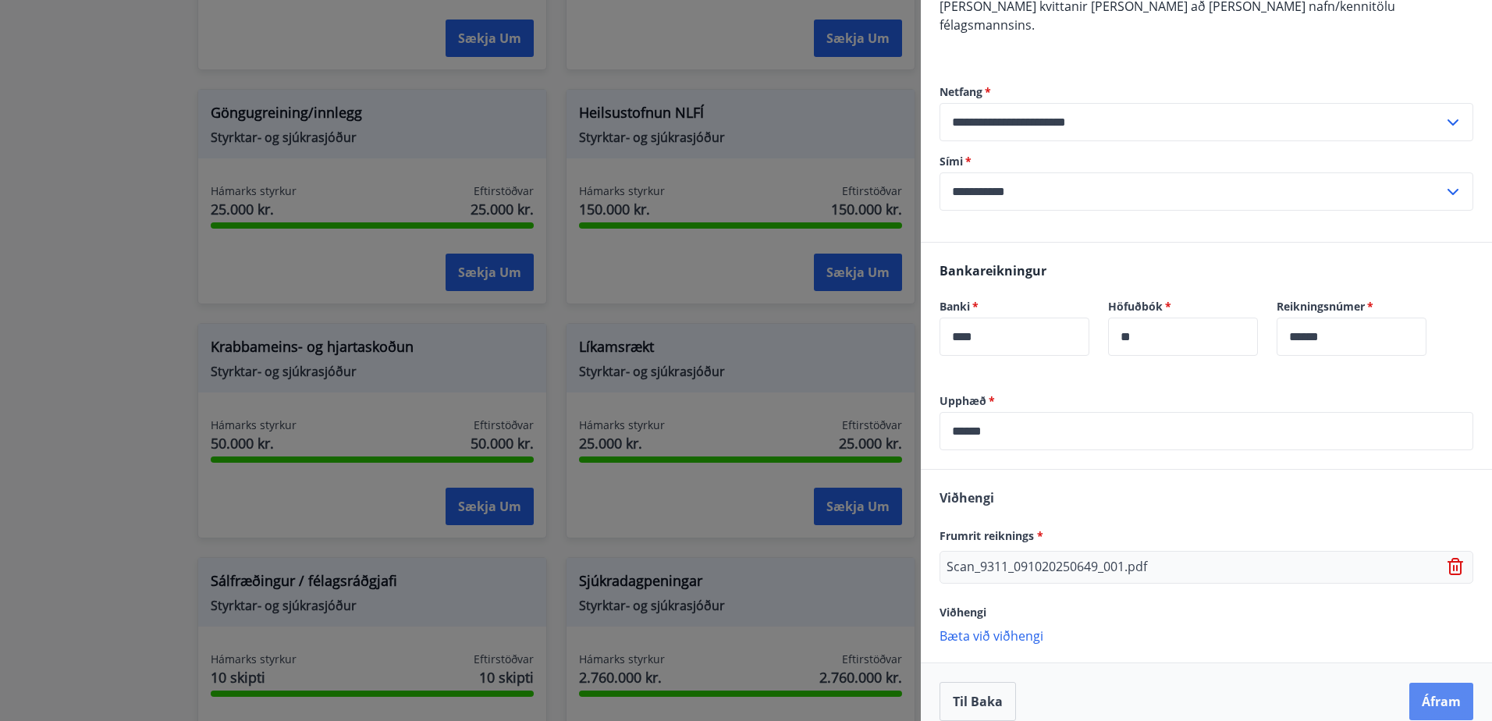
click at [1430, 687] on button "Áfram" at bounding box center [1441, 701] width 64 height 37
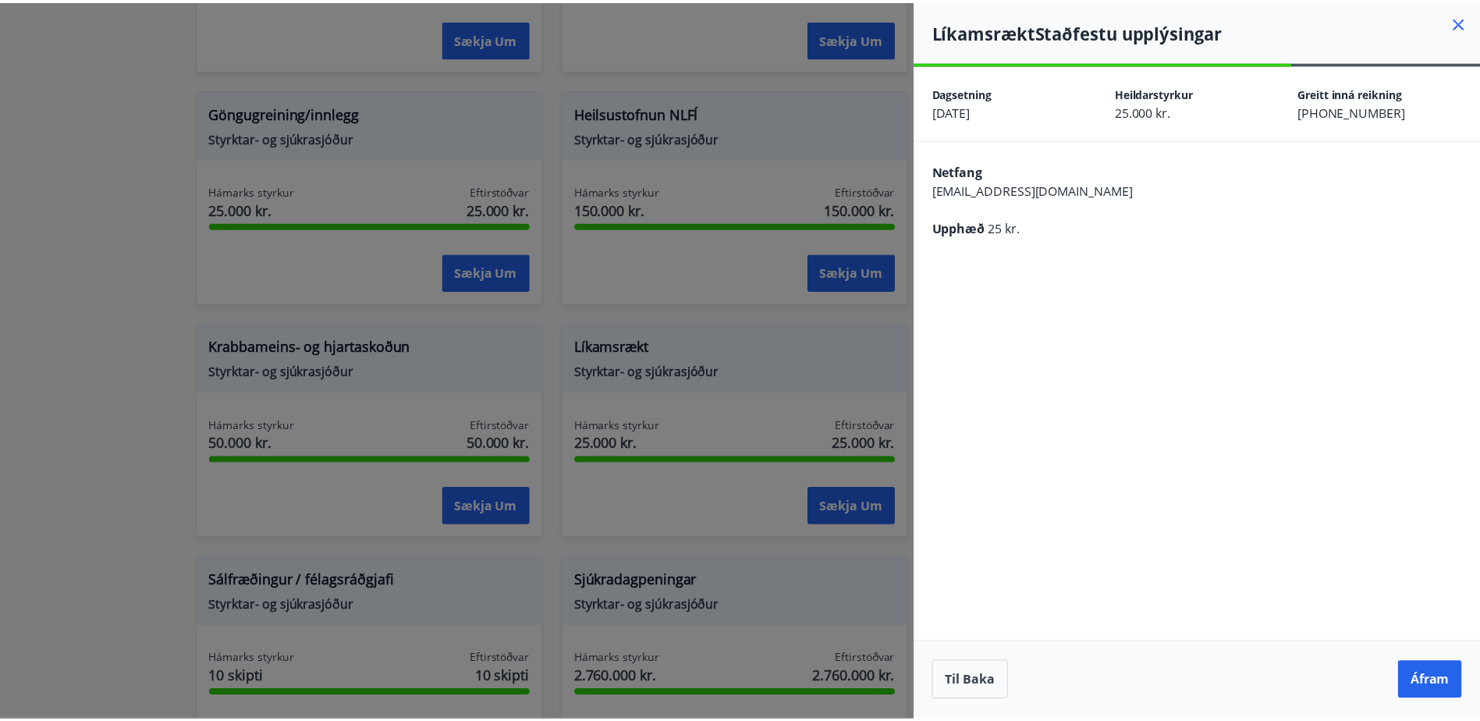
scroll to position [0, 0]
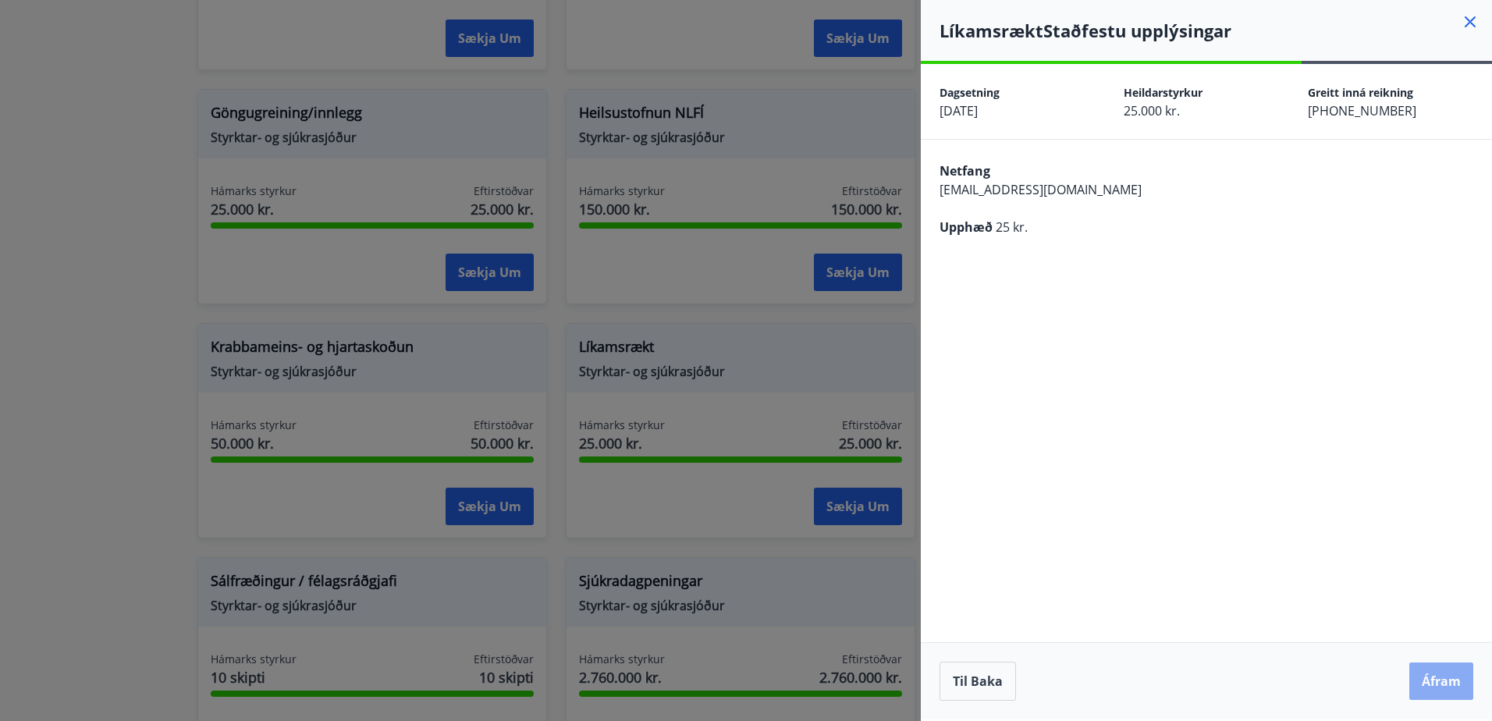
click at [1435, 681] on button "Áfram" at bounding box center [1441, 681] width 64 height 37
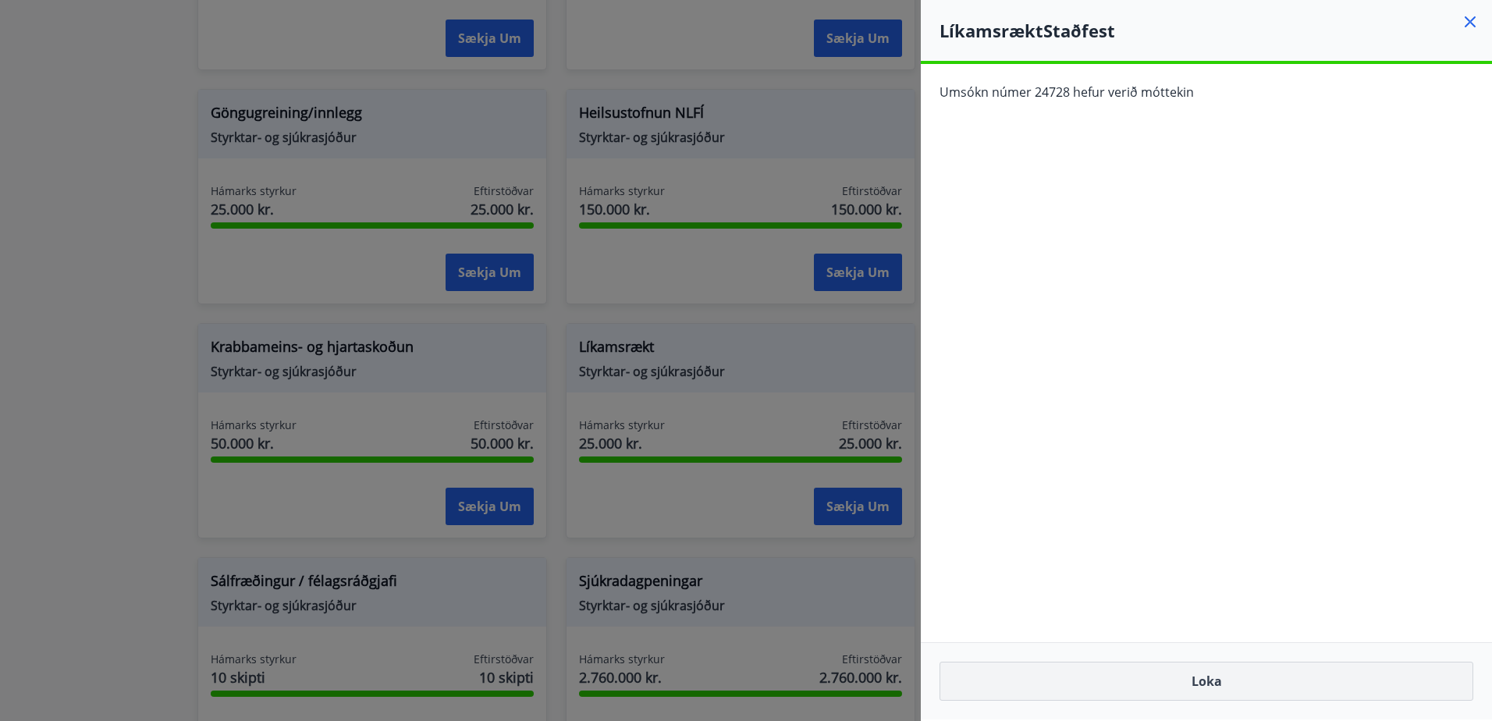
click at [1206, 680] on button "Loka" at bounding box center [1207, 681] width 534 height 39
